Goal: Information Seeking & Learning: Learn about a topic

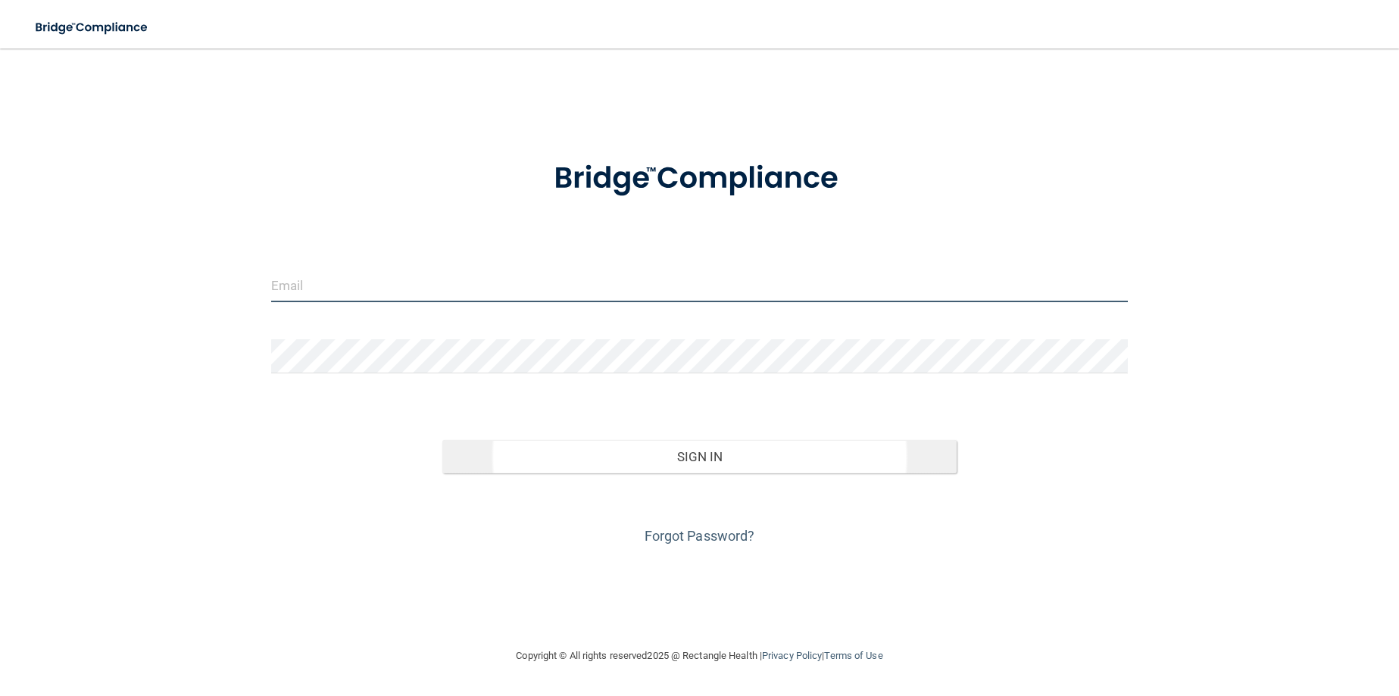
type input "[PERSON_NAME][EMAIL_ADDRESS][PERSON_NAME][DOMAIN_NAME]"
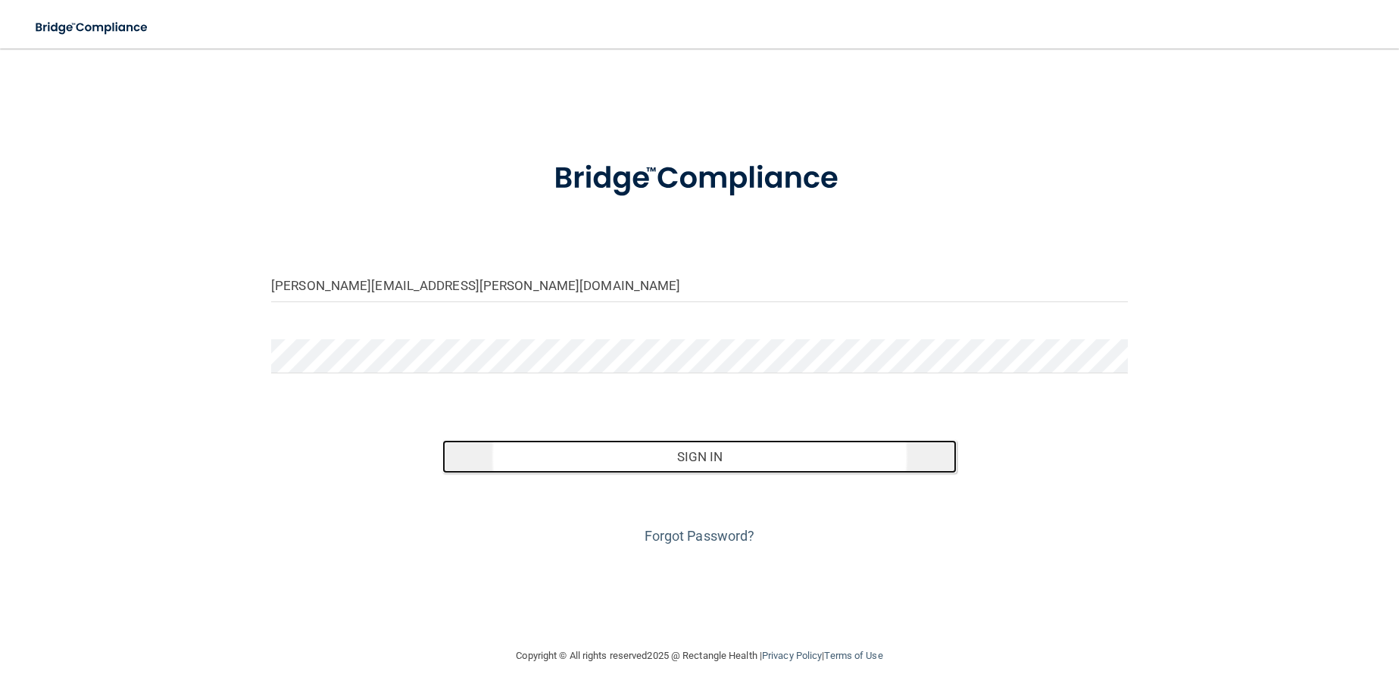
click at [672, 461] on button "Sign In" at bounding box center [699, 456] width 514 height 33
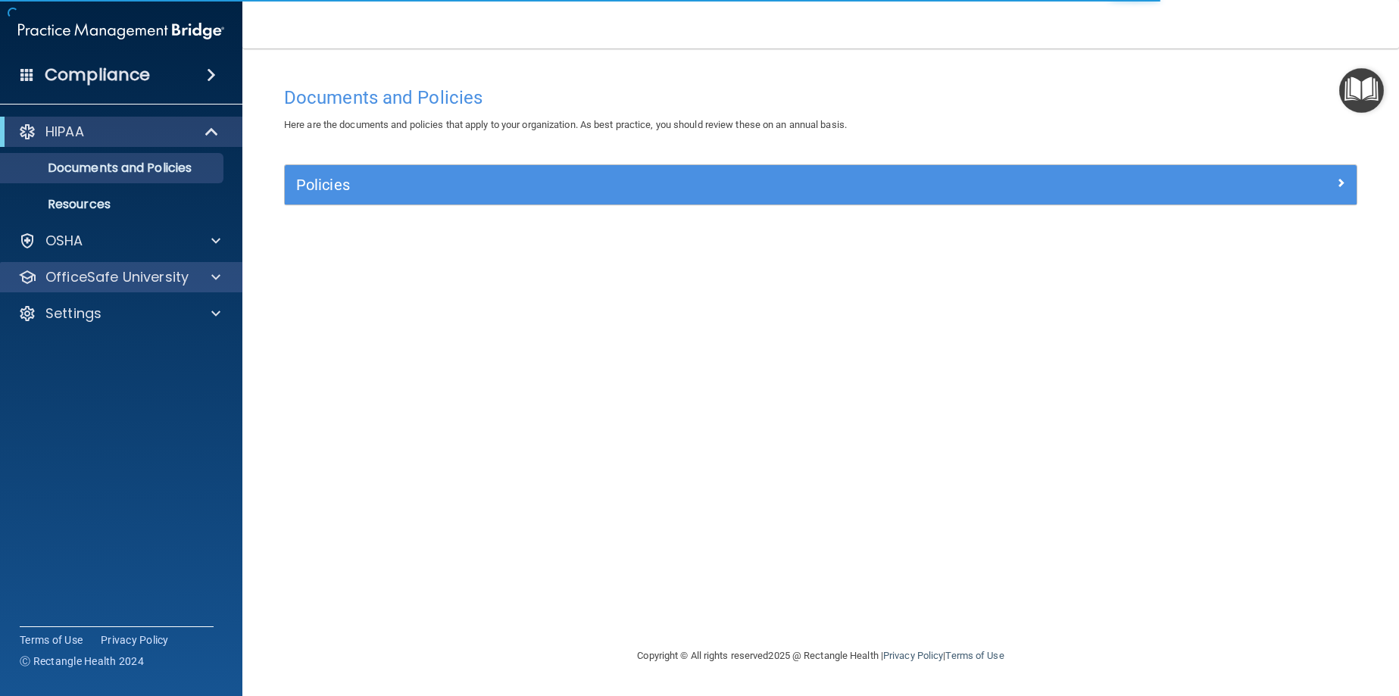
click at [171, 264] on div "OfficeSafe University" at bounding box center [121, 277] width 243 height 30
click at [183, 276] on p "OfficeSafe University" at bounding box center [116, 277] width 143 height 18
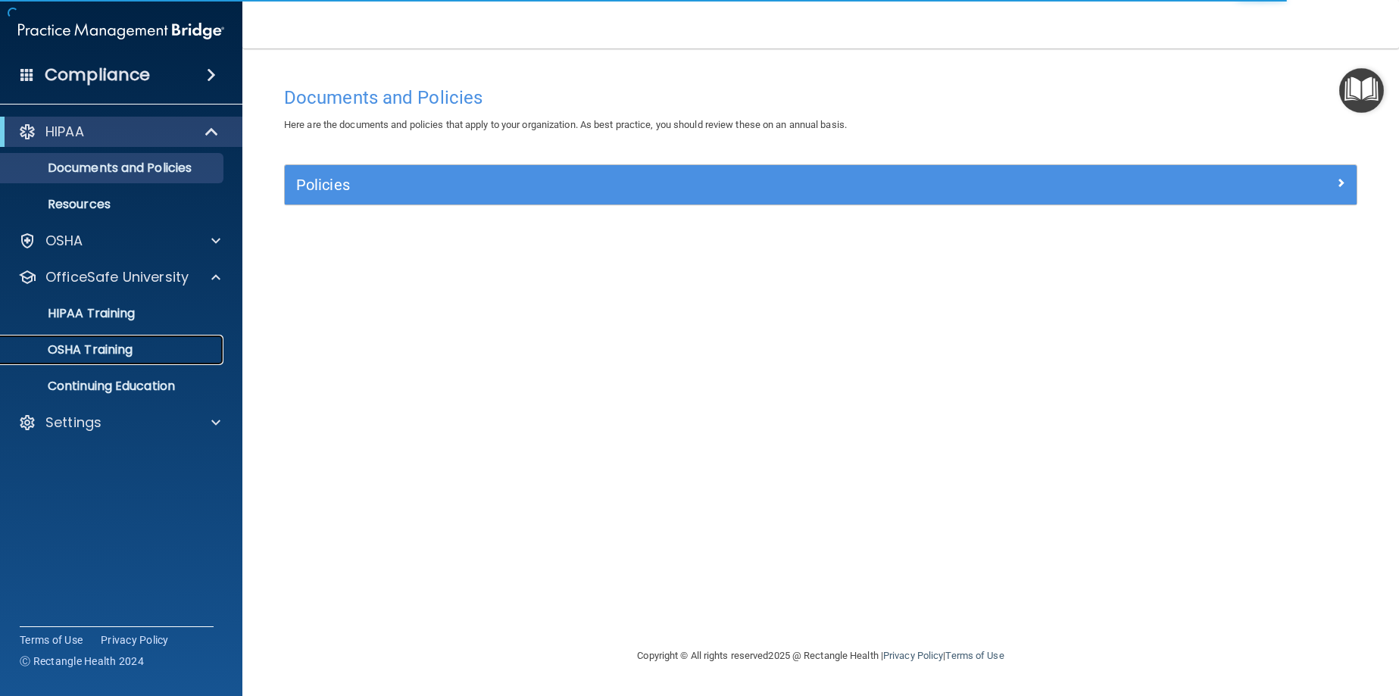
click at [154, 344] on div "OSHA Training" at bounding box center [113, 349] width 207 height 15
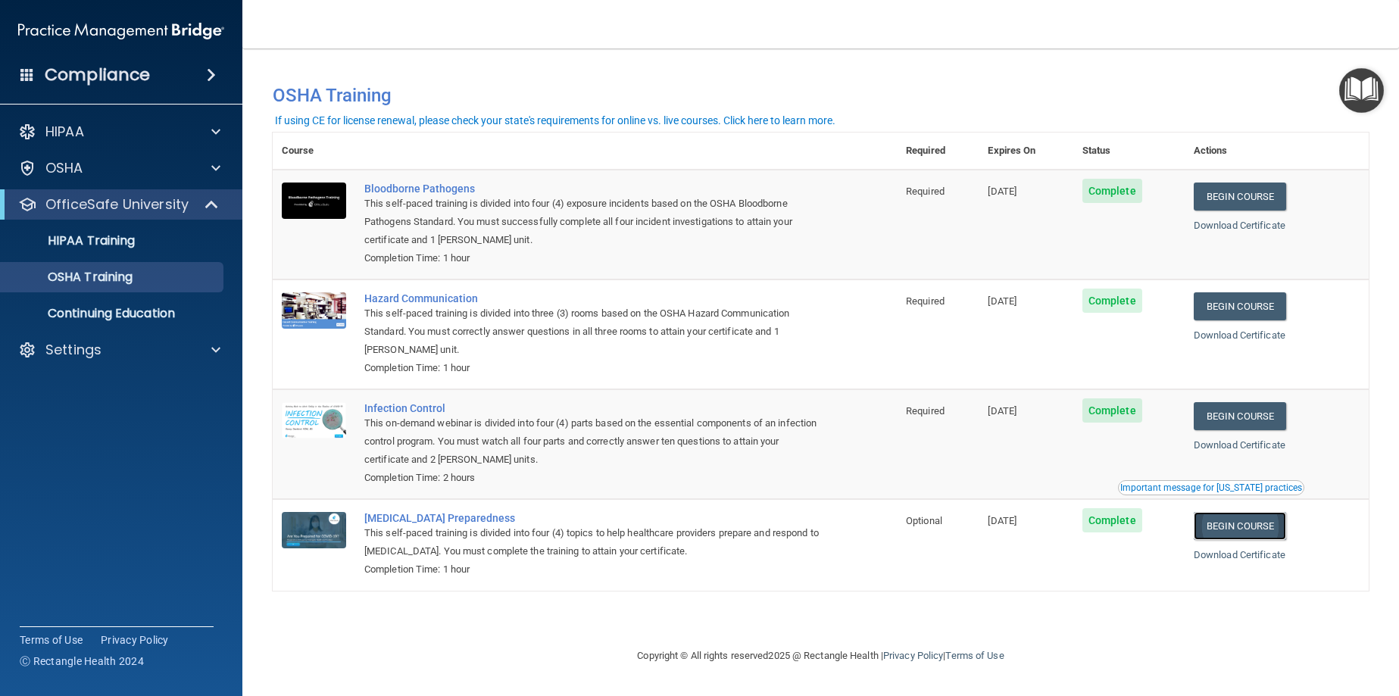
click at [1268, 531] on link "Begin Course" at bounding box center [1240, 526] width 92 height 28
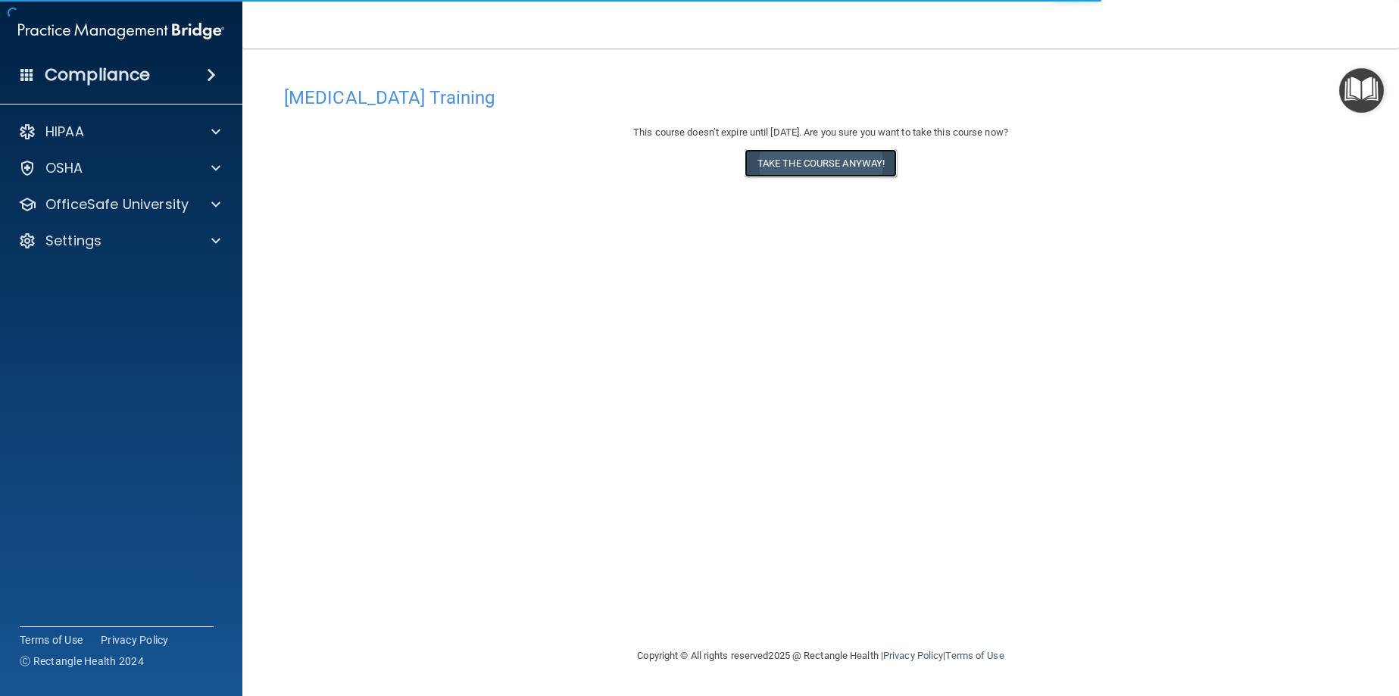
click at [791, 161] on button "Take the course anyway!" at bounding box center [821, 163] width 152 height 28
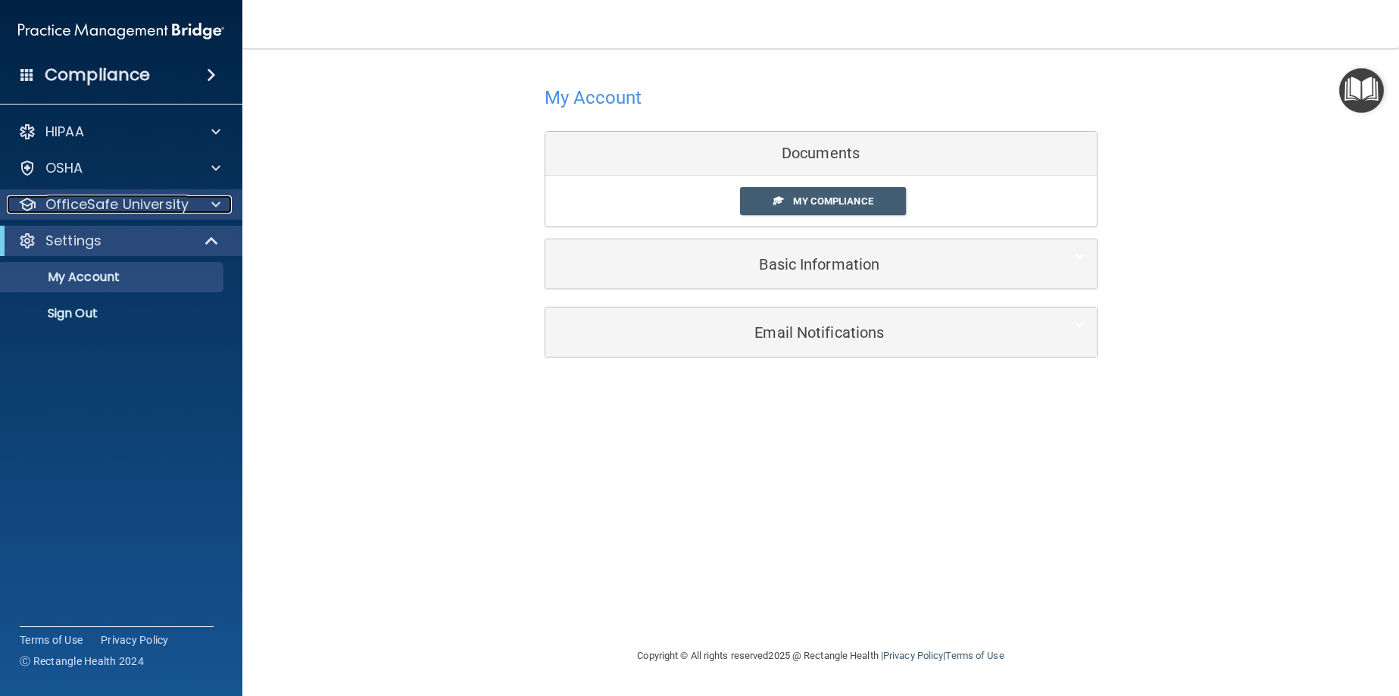
click at [202, 208] on div at bounding box center [214, 204] width 38 height 18
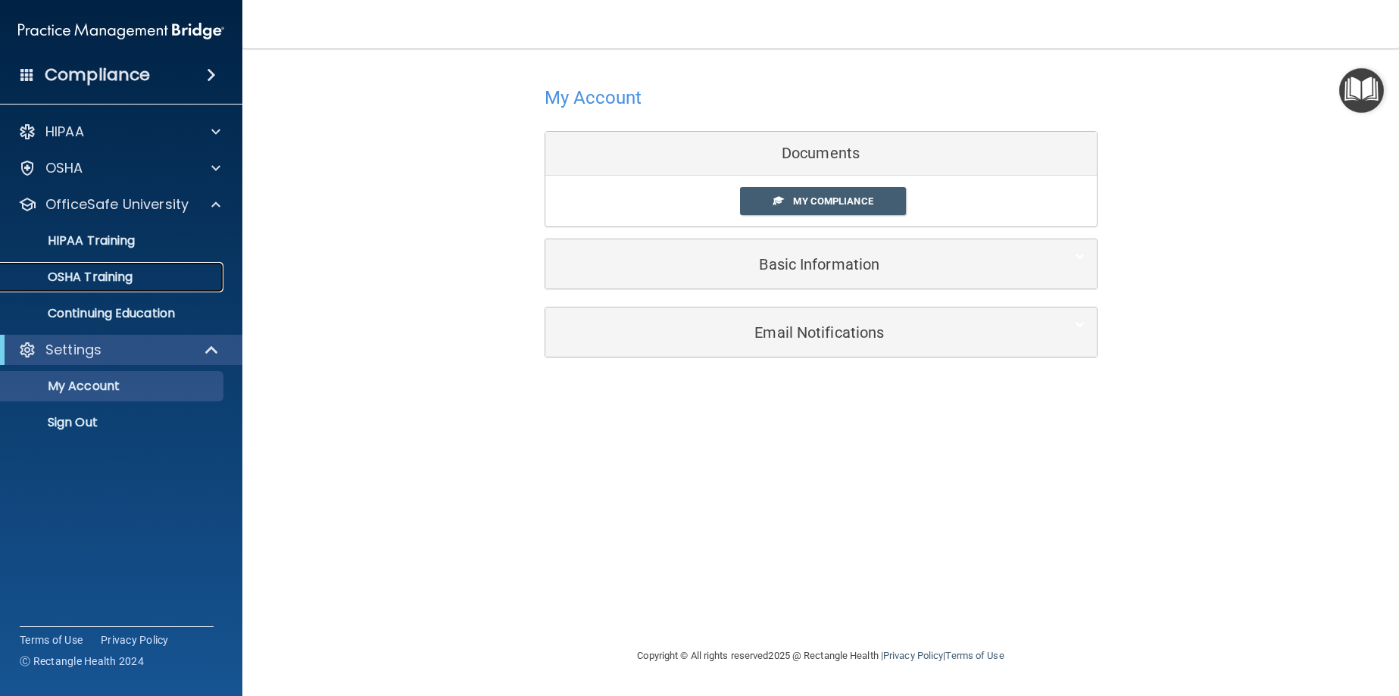
click at [152, 276] on div "OSHA Training" at bounding box center [113, 277] width 207 height 15
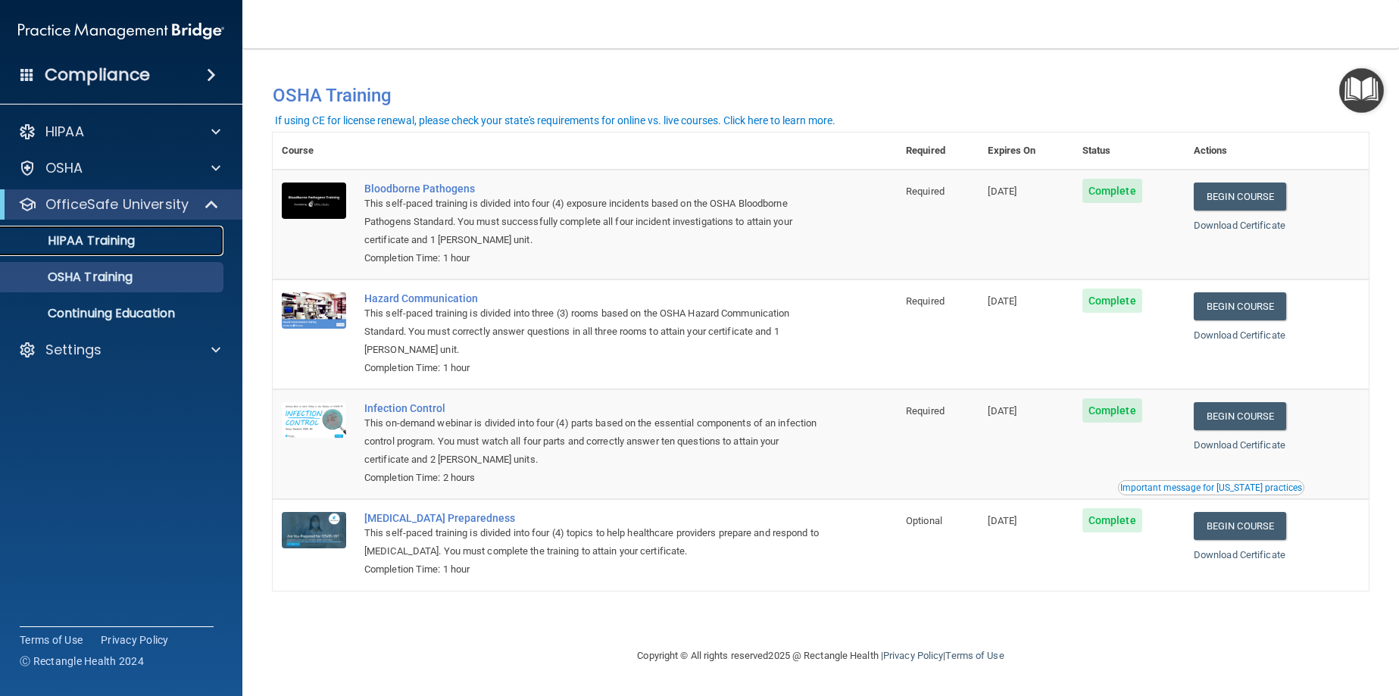
click at [77, 236] on p "HIPAA Training" at bounding box center [72, 240] width 125 height 15
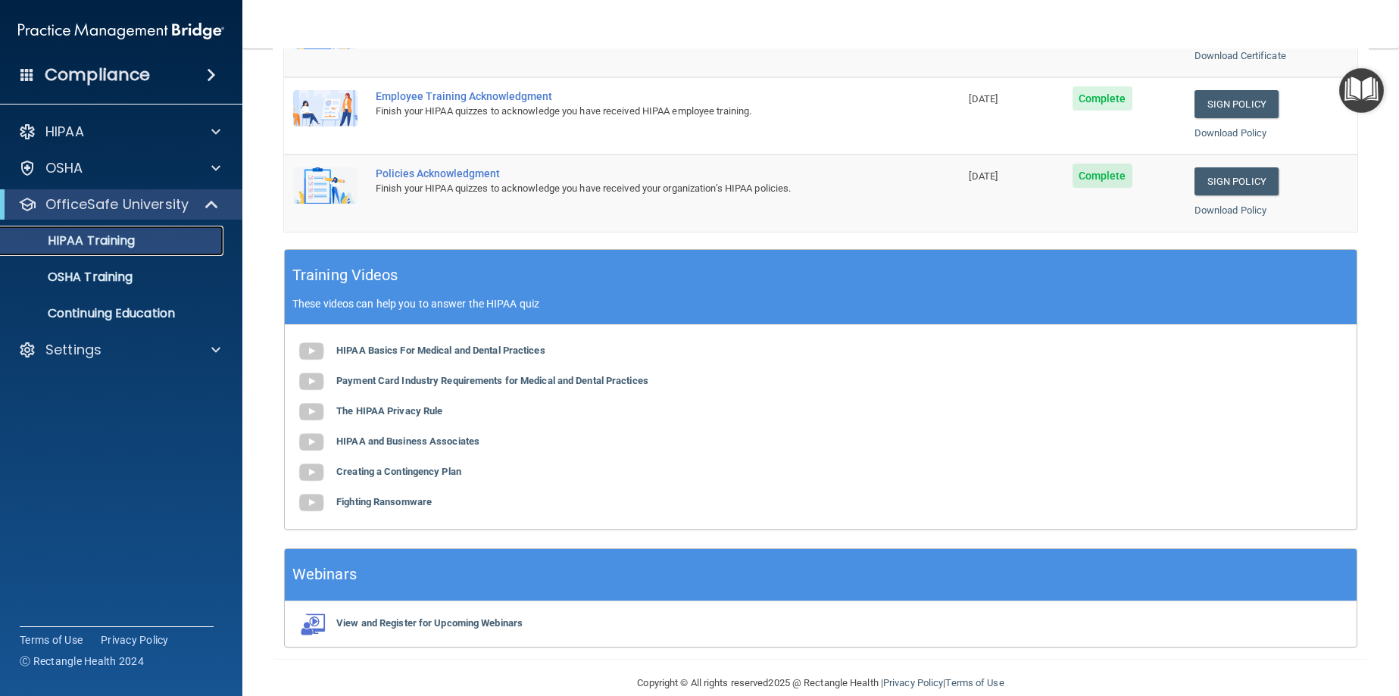
scroll to position [445, 0]
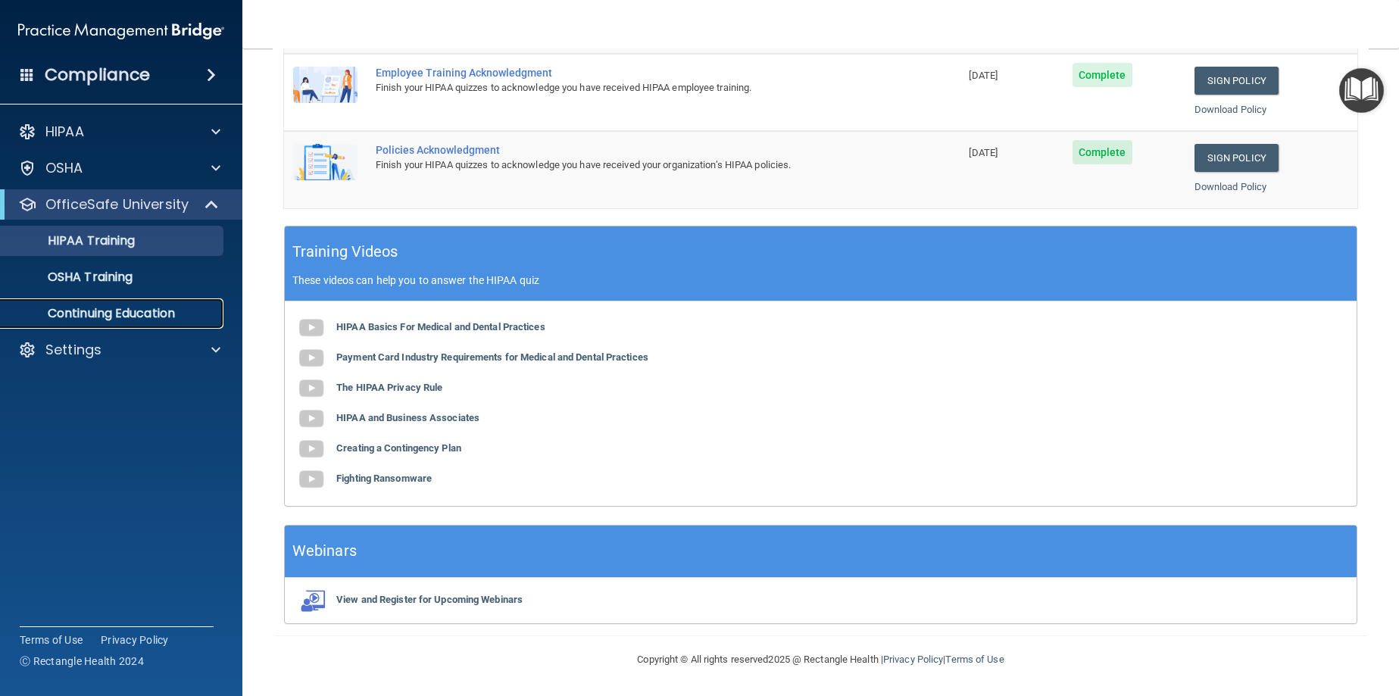
click at [170, 324] on link "Continuing Education" at bounding box center [104, 313] width 239 height 30
